Goal: Information Seeking & Learning: Learn about a topic

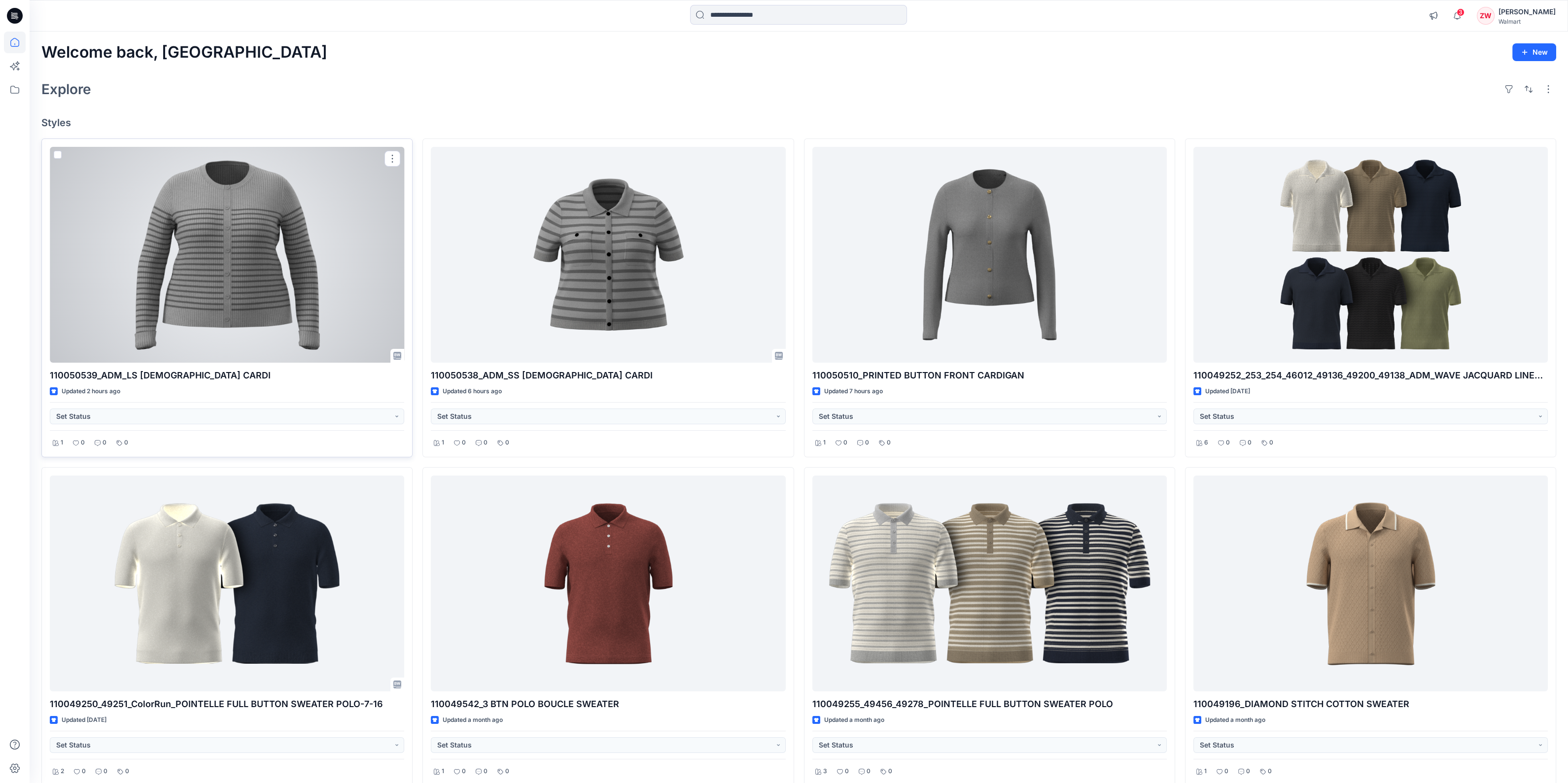
click at [225, 260] on div at bounding box center [227, 255] width 354 height 216
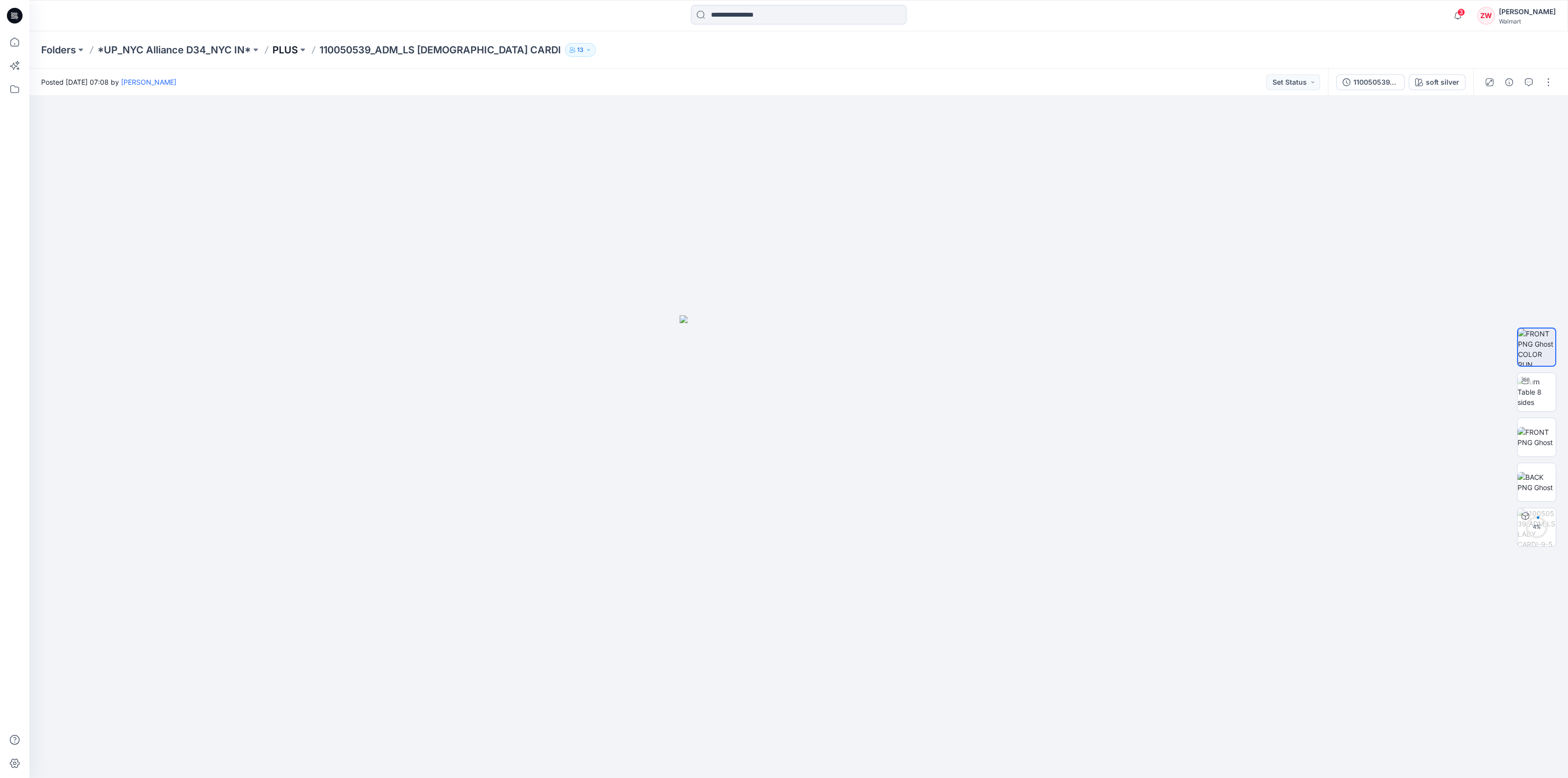
click at [291, 49] on p "PLUS" at bounding box center [284, 50] width 25 height 14
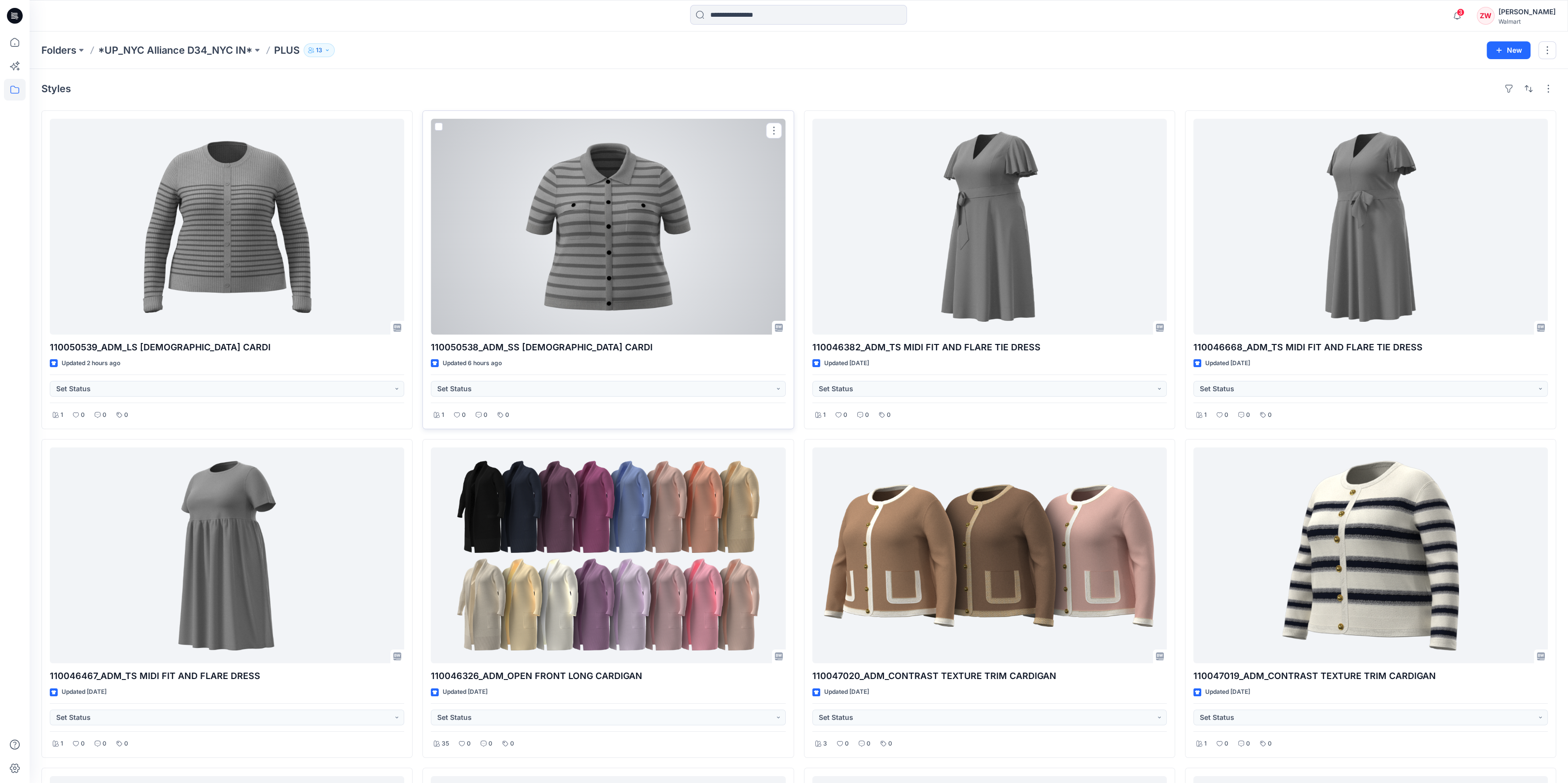
click at [617, 207] on div at bounding box center [608, 227] width 354 height 216
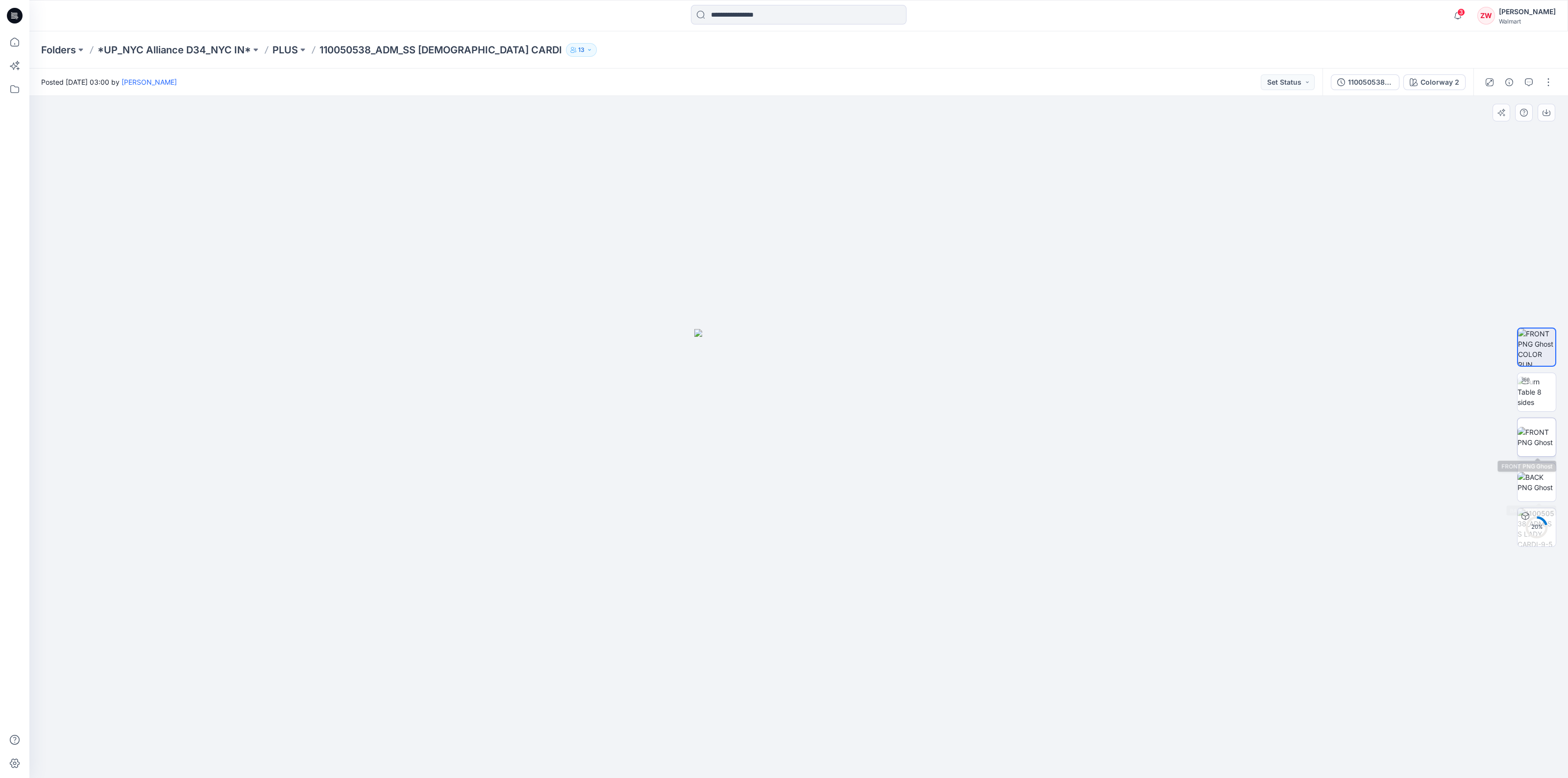
click at [1536, 445] on img at bounding box center [1537, 438] width 38 height 21
click at [1539, 474] on img at bounding box center [1537, 483] width 38 height 21
click at [1539, 524] on img at bounding box center [1537, 528] width 38 height 38
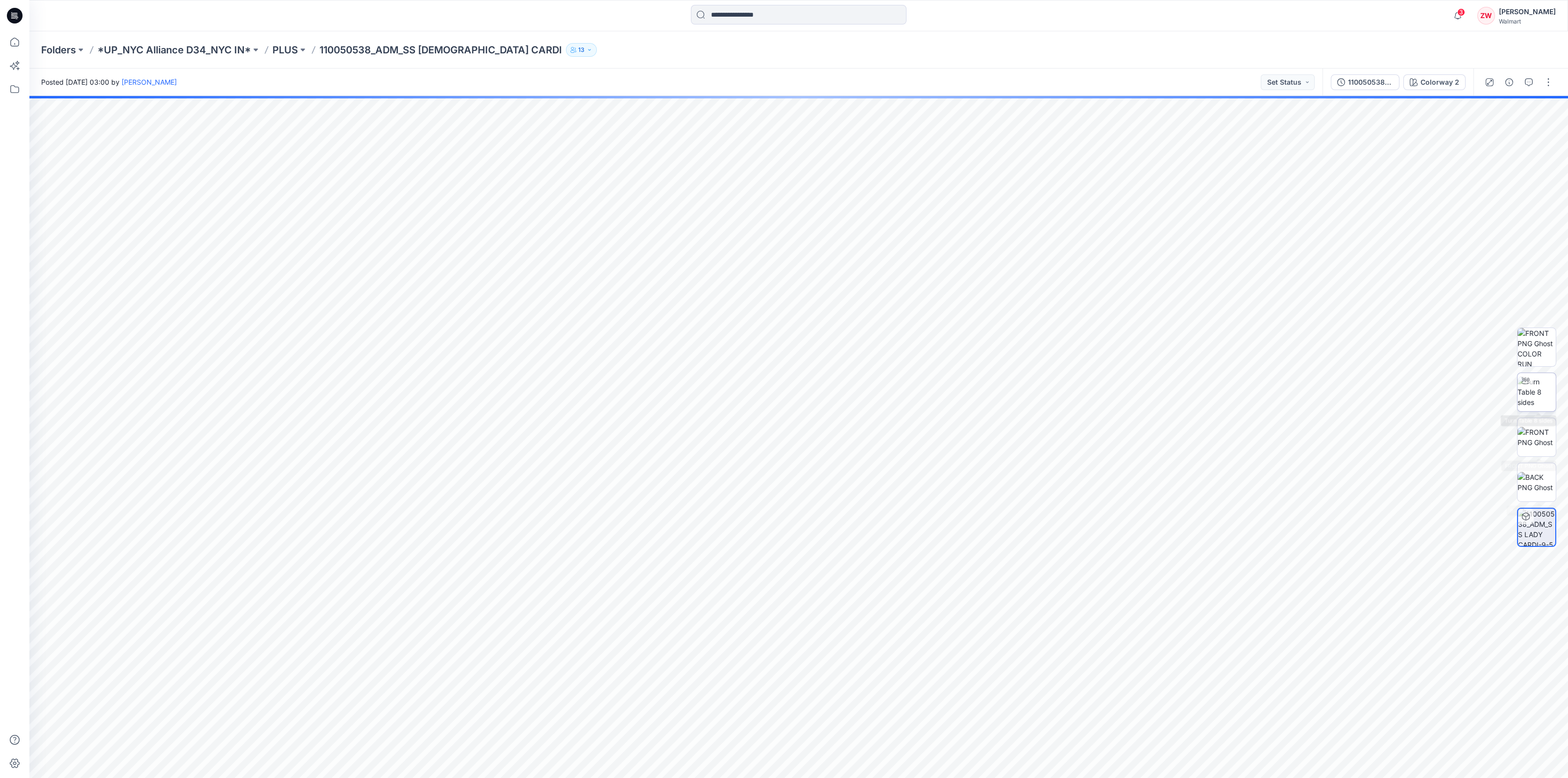
click at [1539, 389] on img at bounding box center [1537, 392] width 38 height 31
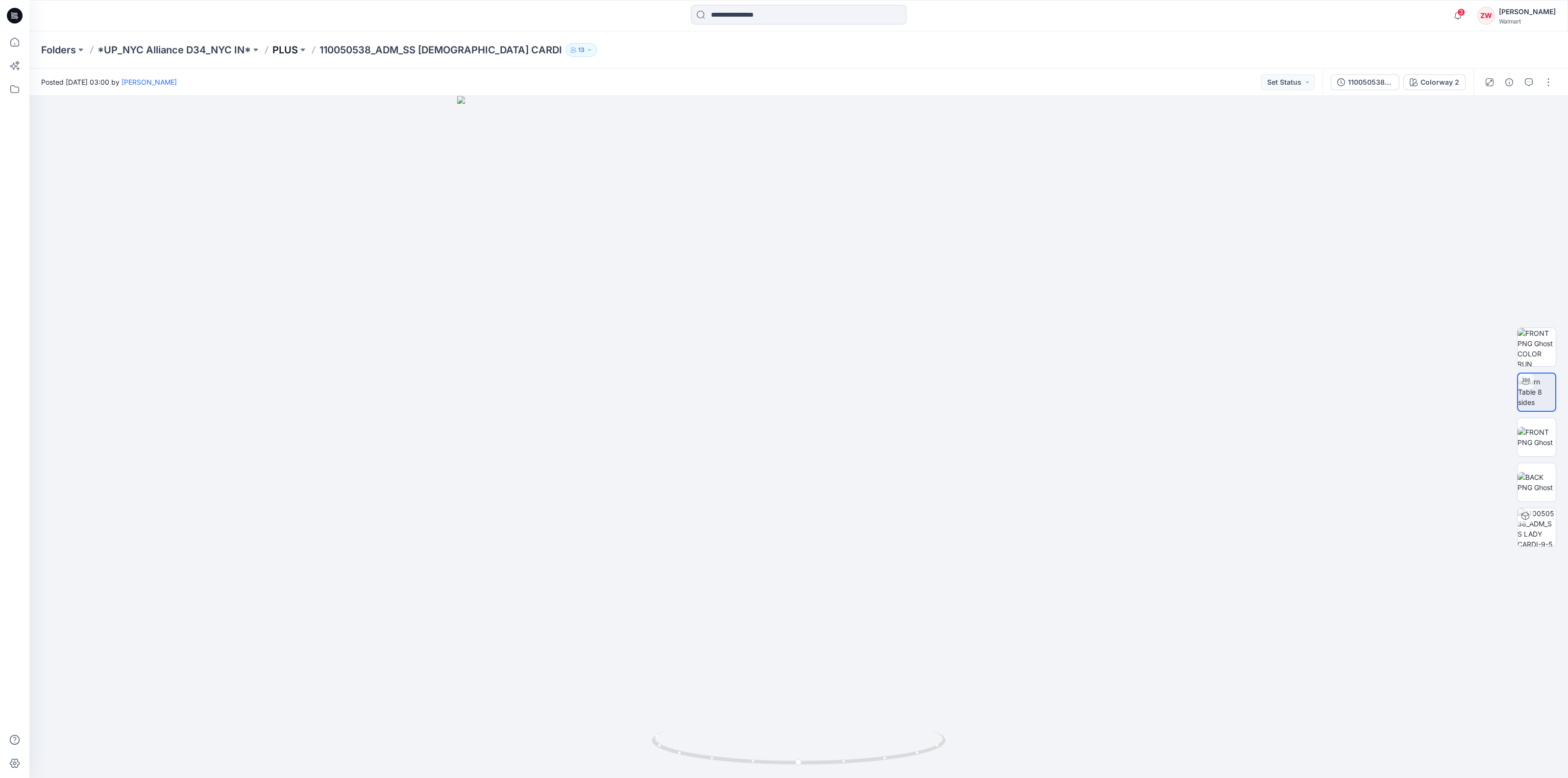
click at [283, 50] on p "PLUS" at bounding box center [284, 50] width 25 height 14
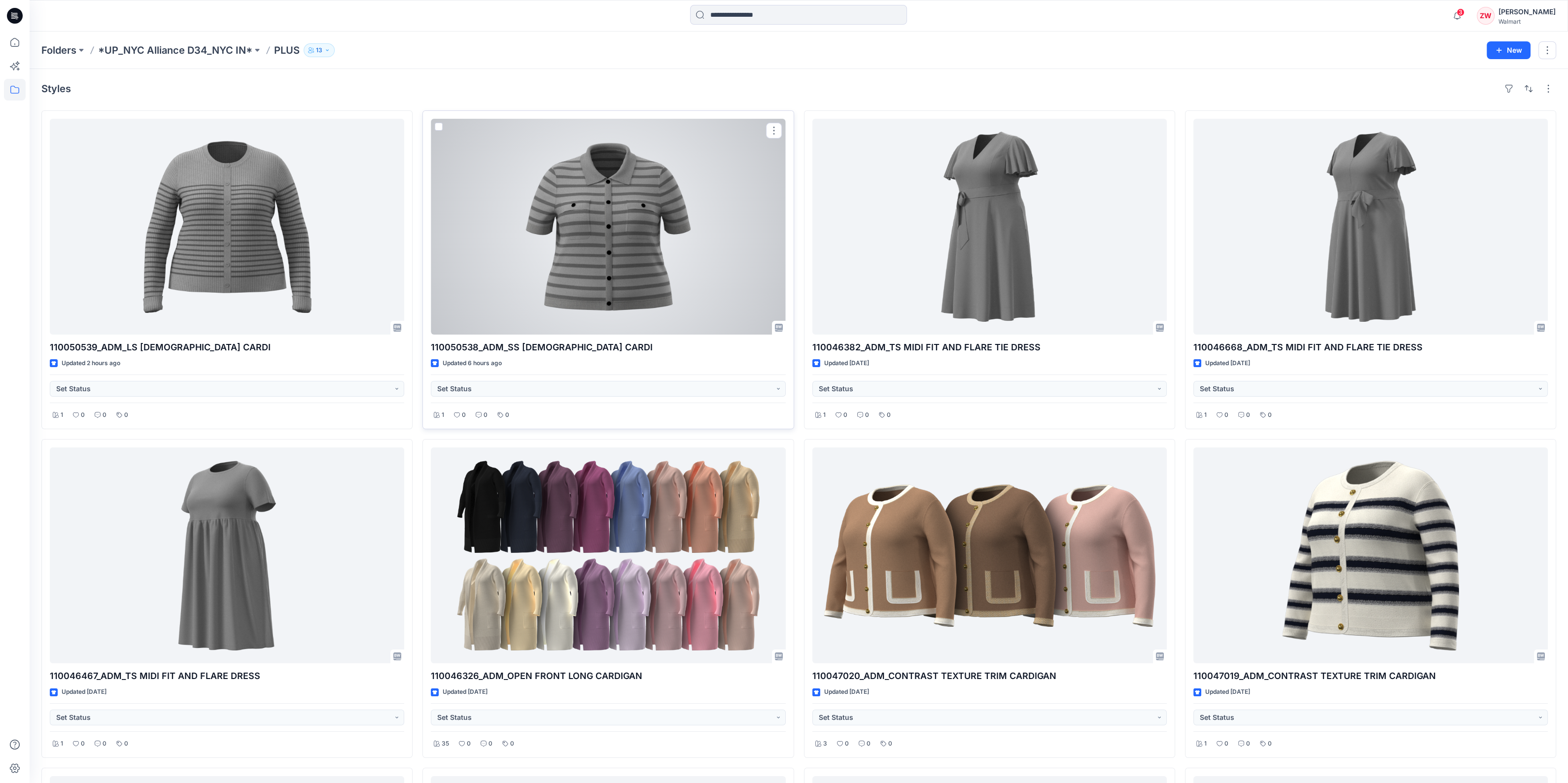
click at [655, 180] on div at bounding box center [608, 227] width 354 height 216
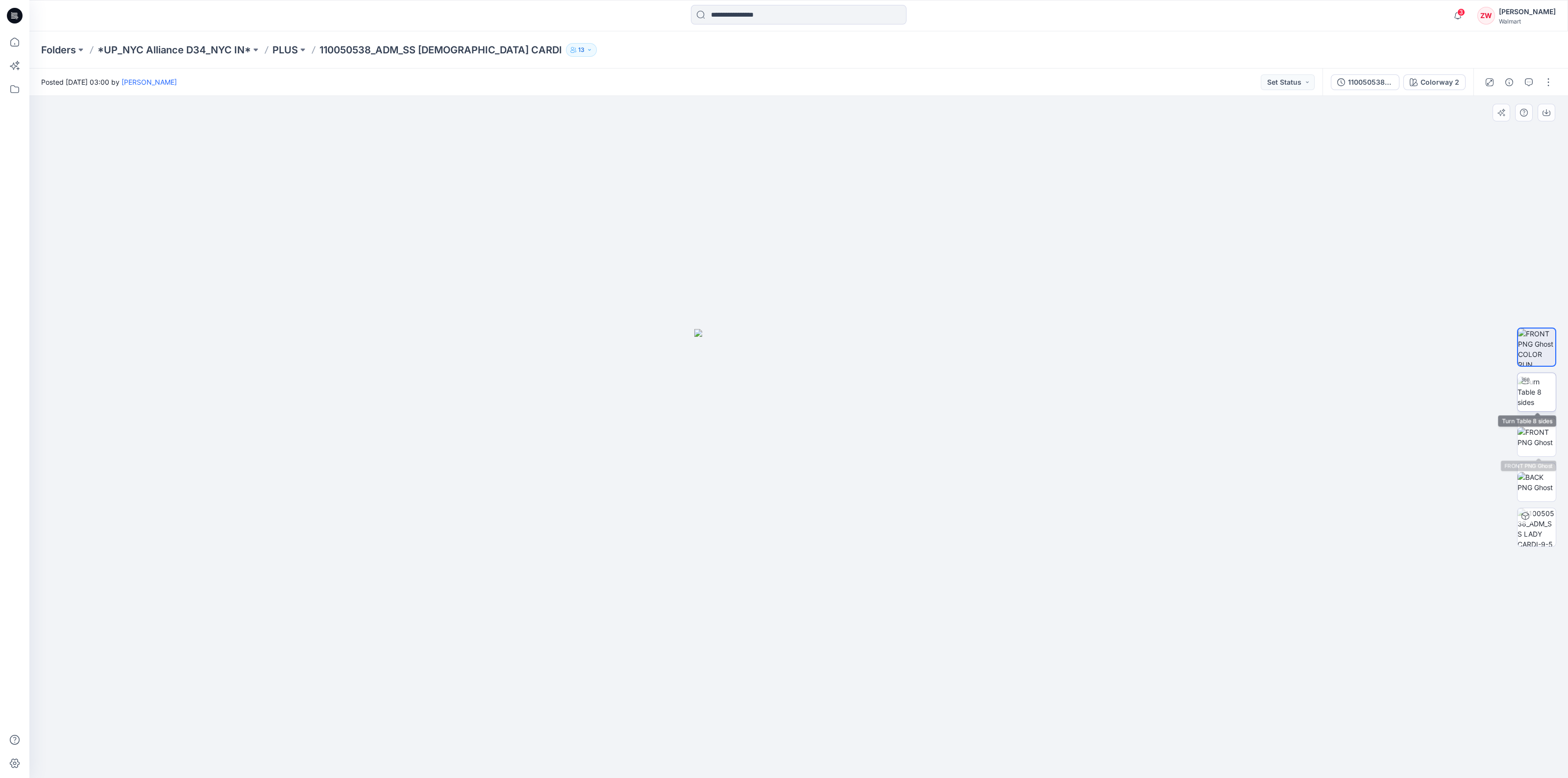
click at [1539, 399] on img at bounding box center [1537, 392] width 38 height 31
drag, startPoint x: 797, startPoint y: 764, endPoint x: 841, endPoint y: 741, distance: 49.6
click at [841, 741] on icon at bounding box center [800, 749] width 296 height 36
click at [277, 49] on p "PLUS" at bounding box center [284, 50] width 25 height 14
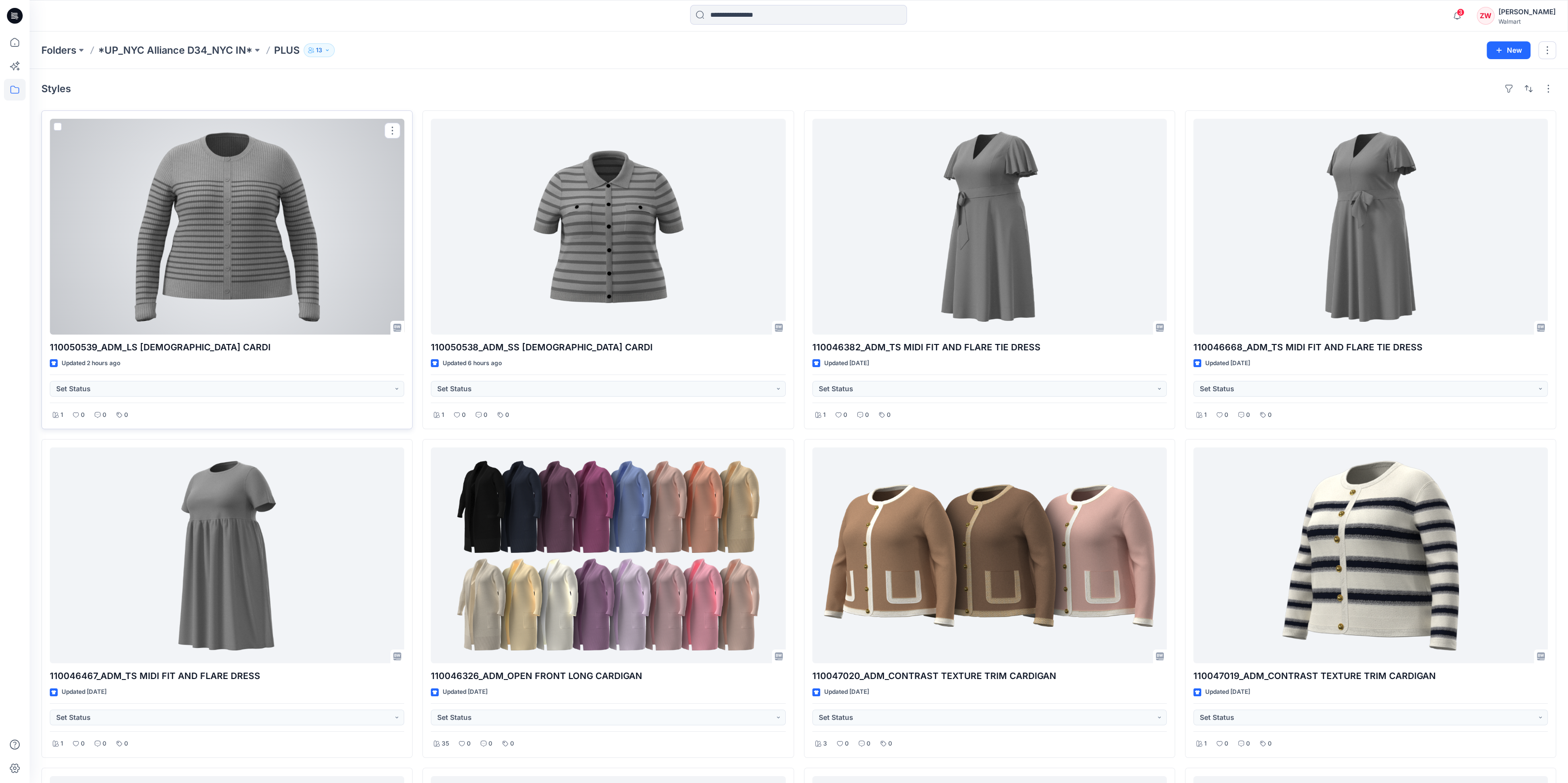
click at [215, 206] on div at bounding box center [227, 227] width 354 height 216
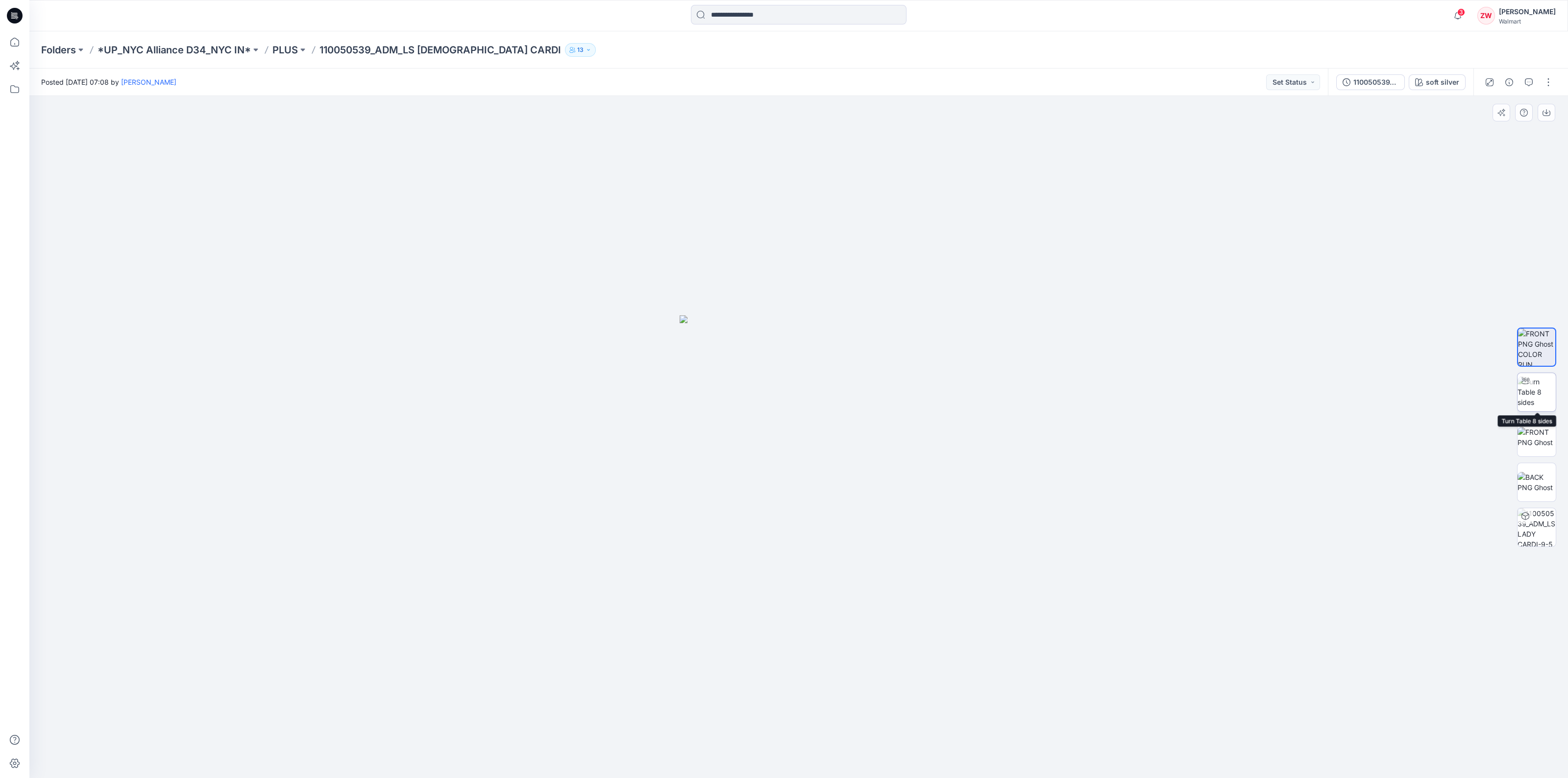
click at [1526, 398] on img at bounding box center [1537, 392] width 38 height 31
drag, startPoint x: 798, startPoint y: 763, endPoint x: 846, endPoint y: 748, distance: 50.3
click at [846, 748] on icon at bounding box center [800, 749] width 296 height 36
click at [561, 572] on div at bounding box center [798, 437] width 1539 height 682
click at [179, 51] on p "*UP_NYC Alliance D34_NYC IN*" at bounding box center [173, 50] width 153 height 14
